Goal: Browse casually: Explore the website without a specific task or goal

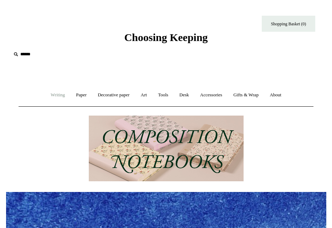
click at [52, 96] on link "Writing +" at bounding box center [58, 94] width 24 height 19
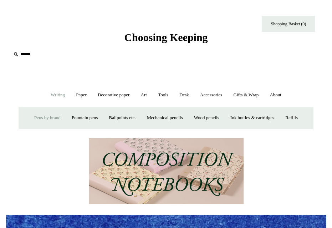
click at [45, 117] on link "Pens by brand +" at bounding box center [47, 117] width 36 height 19
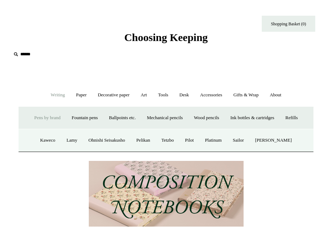
click at [45, 117] on link "Pens by brand -" at bounding box center [47, 117] width 36 height 19
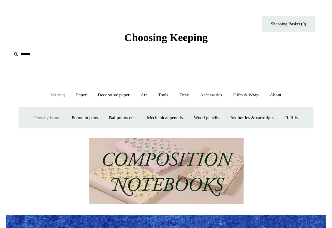
click at [45, 117] on link "Pens by brand +" at bounding box center [47, 117] width 36 height 19
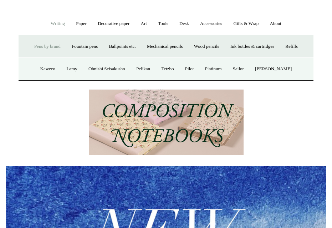
scroll to position [83, 0]
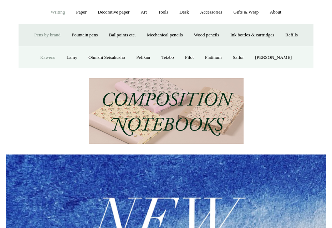
click at [48, 57] on link "Kaweco" at bounding box center [47, 57] width 25 height 19
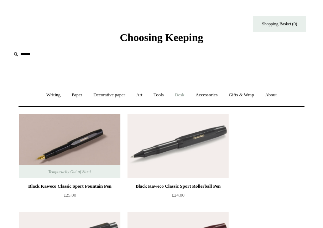
click at [182, 93] on link "Desk +" at bounding box center [180, 94] width 20 height 19
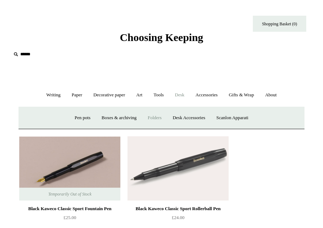
click at [151, 116] on link "Folders" at bounding box center [155, 117] width 24 height 19
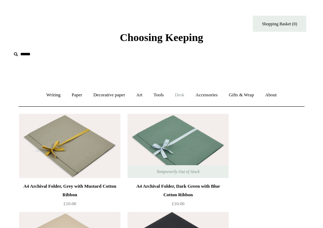
click at [185, 96] on link "Desk +" at bounding box center [180, 94] width 20 height 19
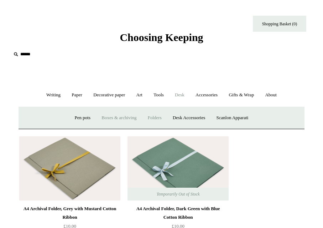
click at [114, 119] on link "Boxes & archiving" at bounding box center [119, 117] width 45 height 19
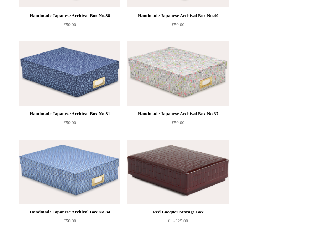
scroll to position [1155, 0]
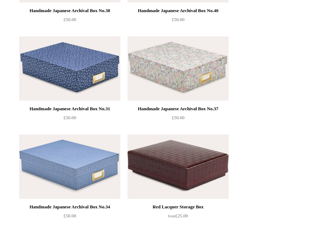
click at [51, 66] on img at bounding box center [69, 68] width 101 height 64
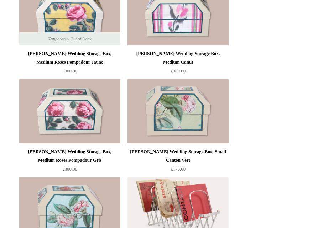
scroll to position [382, 0]
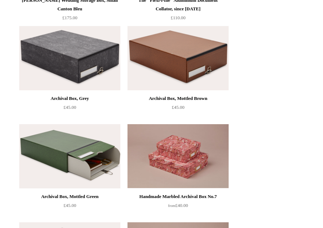
click at [78, 136] on img at bounding box center [69, 156] width 101 height 64
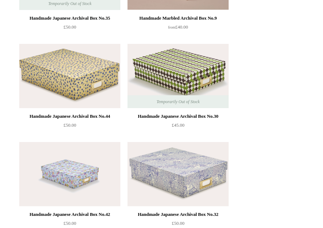
scroll to position [658, 0]
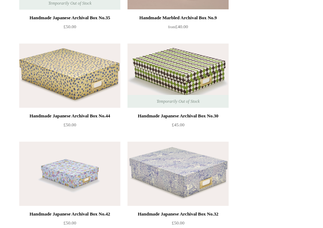
click at [55, 74] on img at bounding box center [69, 75] width 101 height 64
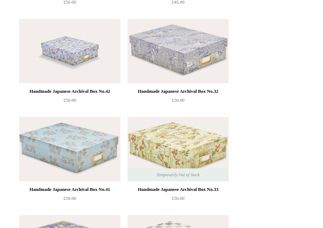
scroll to position [781, 0]
click at [197, 32] on img at bounding box center [178, 51] width 101 height 64
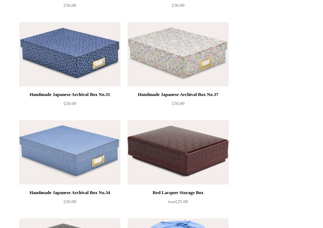
scroll to position [1176, 0]
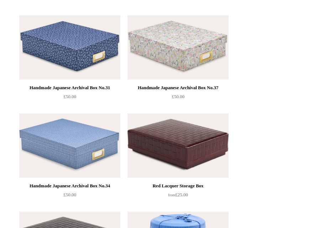
click at [191, 44] on img at bounding box center [178, 47] width 101 height 64
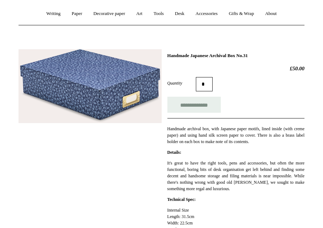
scroll to position [43, 0]
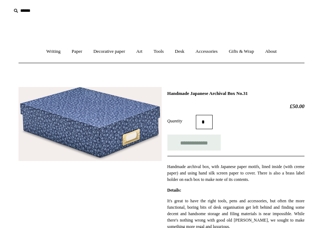
click at [120, 123] on img at bounding box center [90, 124] width 143 height 74
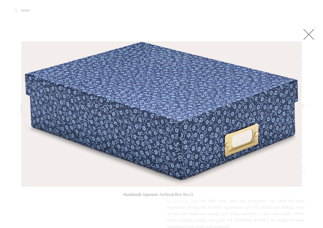
click at [313, 32] on link at bounding box center [309, 34] width 14 height 14
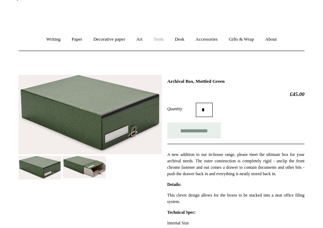
scroll to position [93, 0]
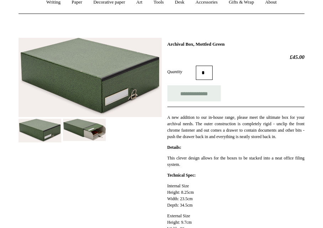
click at [82, 64] on img at bounding box center [90, 77] width 143 height 79
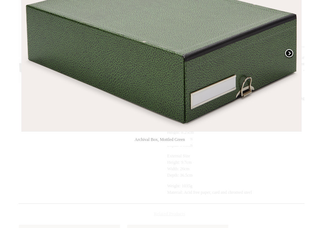
scroll to position [152, 0]
click at [293, 53] on span at bounding box center [289, 53] width 11 height 11
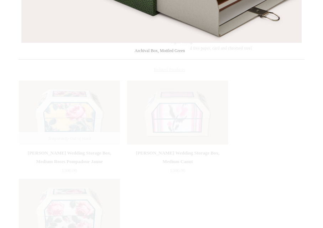
scroll to position [157, 0]
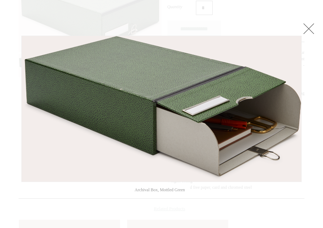
click at [310, 31] on link at bounding box center [309, 28] width 14 height 14
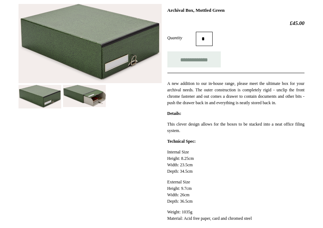
scroll to position [126, 0]
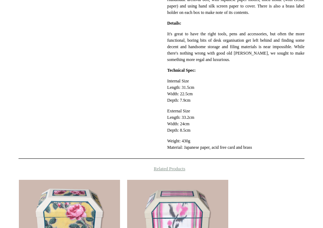
scroll to position [77, 0]
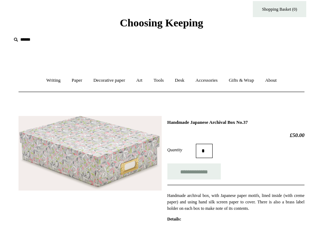
scroll to position [16, 0]
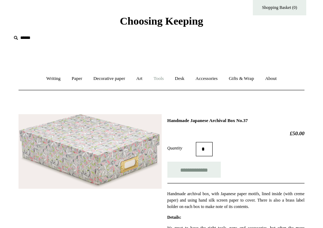
click at [162, 77] on link "Tools +" at bounding box center [159, 78] width 20 height 19
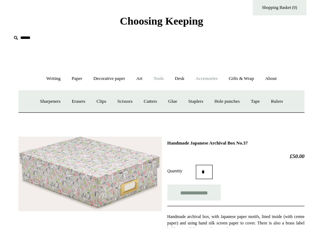
click at [209, 78] on link "Accessories +" at bounding box center [207, 78] width 32 height 19
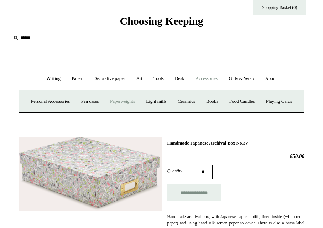
click at [140, 99] on link "Paperweights +" at bounding box center [122, 101] width 35 height 19
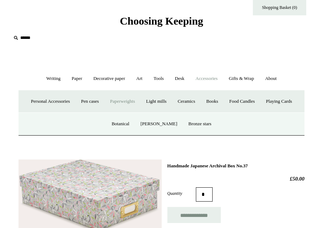
click at [140, 99] on link "Paperweights -" at bounding box center [122, 101] width 35 height 19
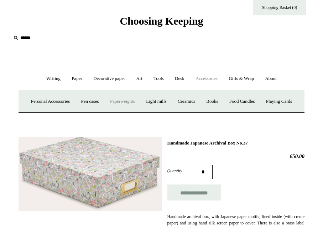
click at [140, 99] on link "Paperweights +" at bounding box center [122, 101] width 35 height 19
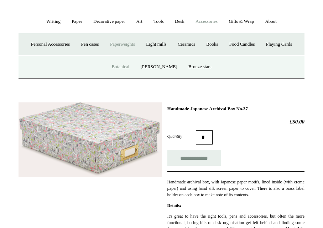
scroll to position [74, 0]
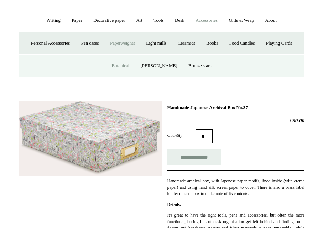
click at [119, 75] on link "Botanical" at bounding box center [121, 65] width 28 height 19
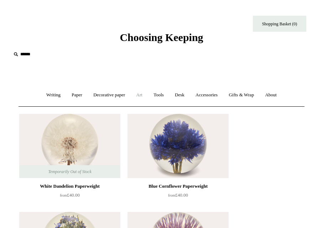
click at [143, 94] on link "Art +" at bounding box center [139, 94] width 16 height 19
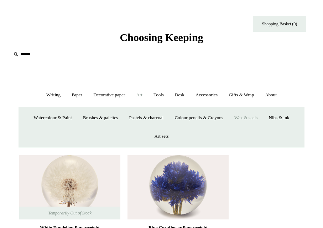
click at [258, 114] on link "Wax & seals" at bounding box center [245, 117] width 33 height 19
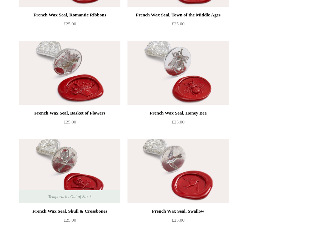
scroll to position [466, 0]
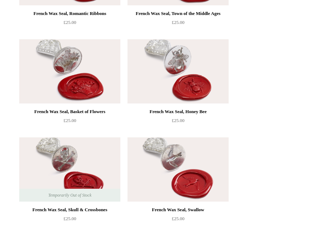
click at [97, 59] on img at bounding box center [69, 71] width 101 height 64
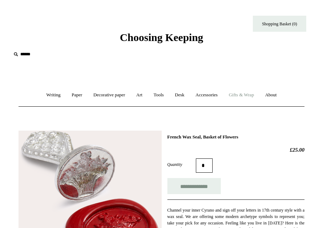
click at [246, 93] on link "Gifts & Wrap +" at bounding box center [241, 94] width 35 height 19
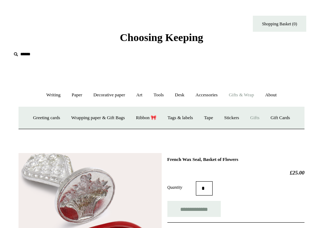
click at [260, 116] on link "Gifts +" at bounding box center [254, 117] width 19 height 19
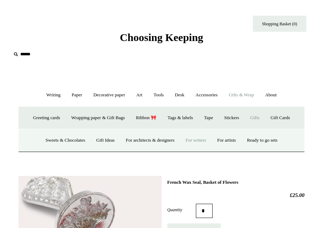
click at [204, 139] on link "For writers" at bounding box center [196, 140] width 30 height 19
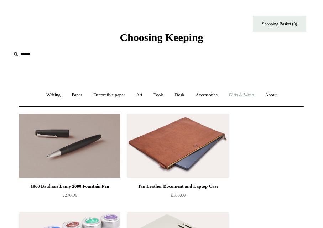
click at [251, 90] on link "Gifts & Wrap +" at bounding box center [241, 94] width 35 height 19
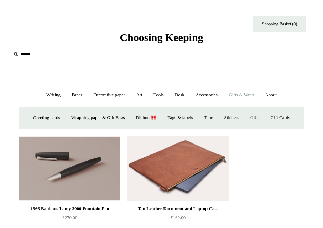
click at [259, 114] on link "Gifts +" at bounding box center [254, 117] width 19 height 19
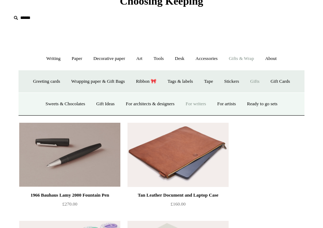
scroll to position [37, 0]
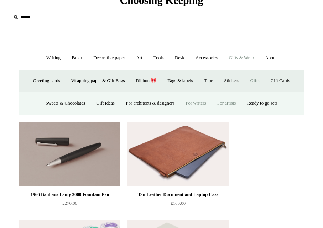
click at [233, 103] on link "For artists" at bounding box center [226, 103] width 28 height 19
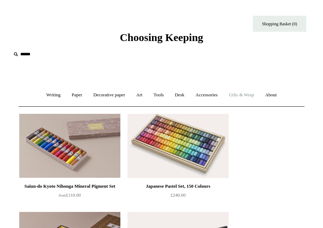
click at [242, 97] on link "Gifts & Wrap +" at bounding box center [241, 94] width 35 height 19
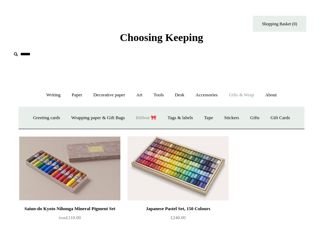
click at [144, 115] on link "Ribbon 🎀" at bounding box center [146, 117] width 31 height 19
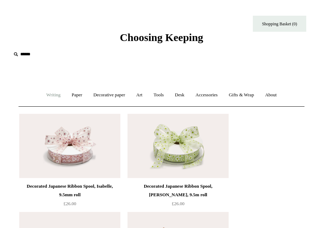
click at [55, 93] on link "Writing +" at bounding box center [53, 94] width 24 height 19
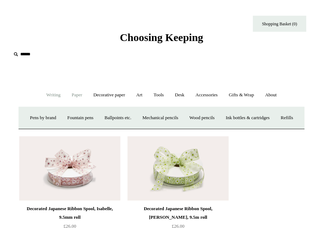
click at [84, 94] on link "Paper +" at bounding box center [77, 94] width 21 height 19
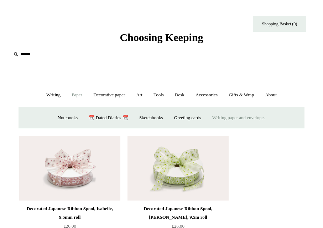
click at [259, 116] on link "Writing paper and envelopes +" at bounding box center [238, 117] width 63 height 19
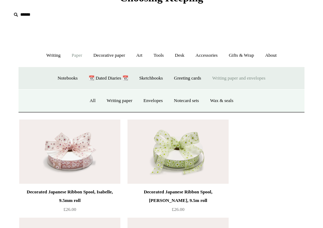
scroll to position [40, 0]
click at [92, 101] on link "All" at bounding box center [93, 100] width 16 height 19
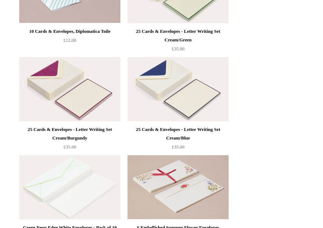
scroll to position [1036, 0]
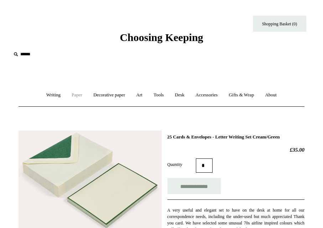
click at [77, 93] on link "Paper +" at bounding box center [77, 94] width 21 height 19
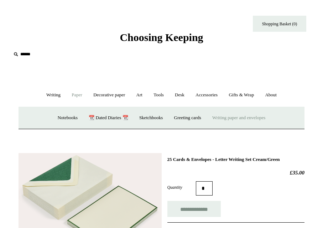
click at [253, 123] on link "Writing paper and envelopes +" at bounding box center [238, 117] width 63 height 19
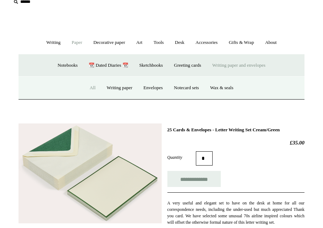
scroll to position [60, 0]
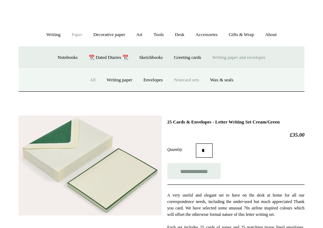
click at [192, 78] on link "Notecard sets" at bounding box center [186, 80] width 35 height 19
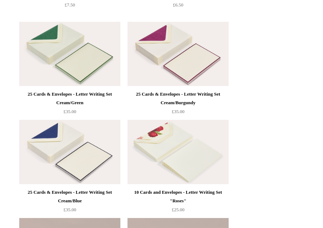
scroll to position [297, 0]
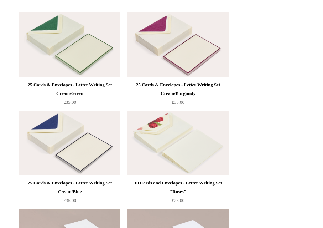
click at [94, 159] on img at bounding box center [69, 142] width 101 height 64
